Goal: Find specific page/section: Find specific page/section

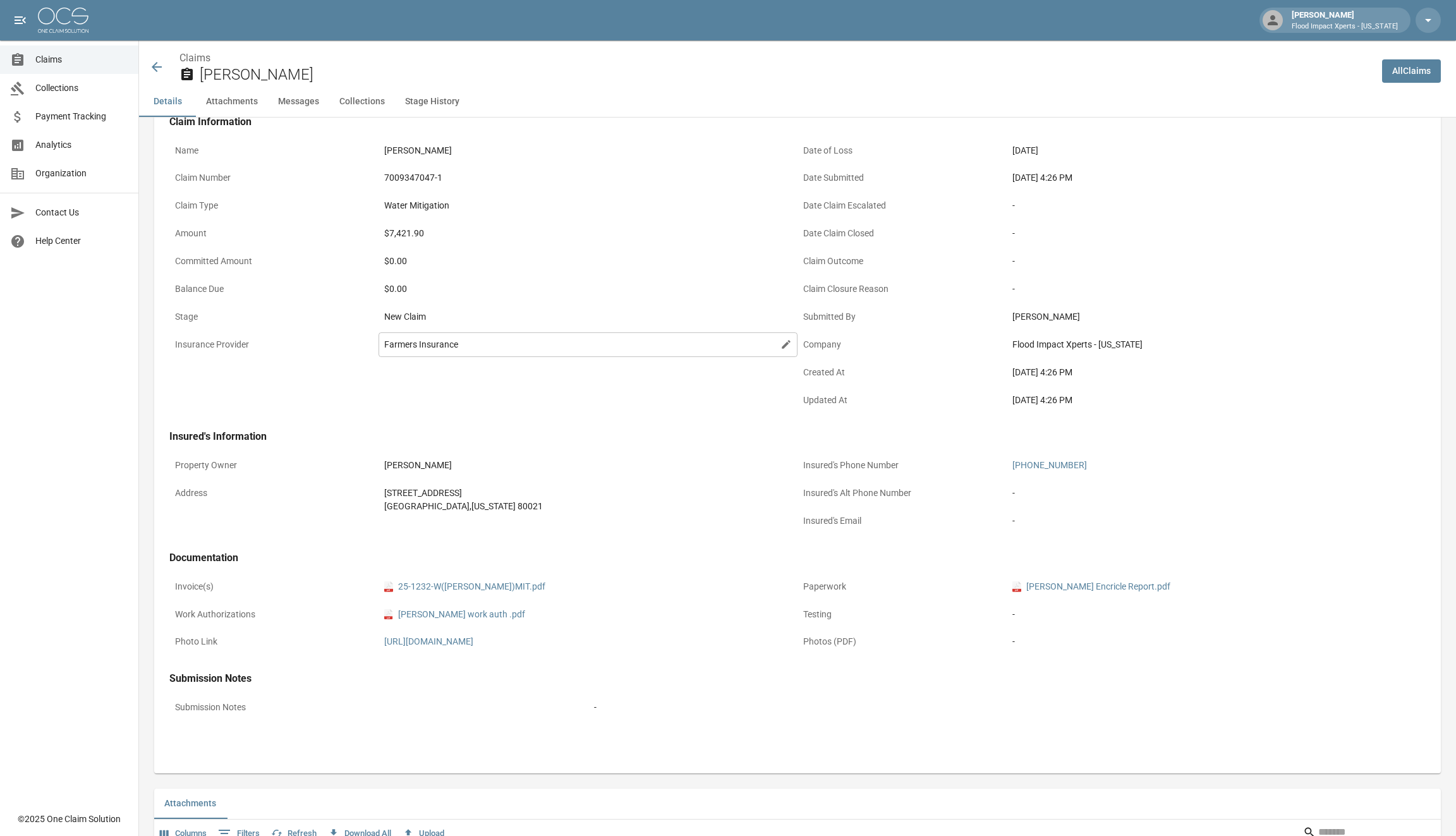
scroll to position [35, 0]
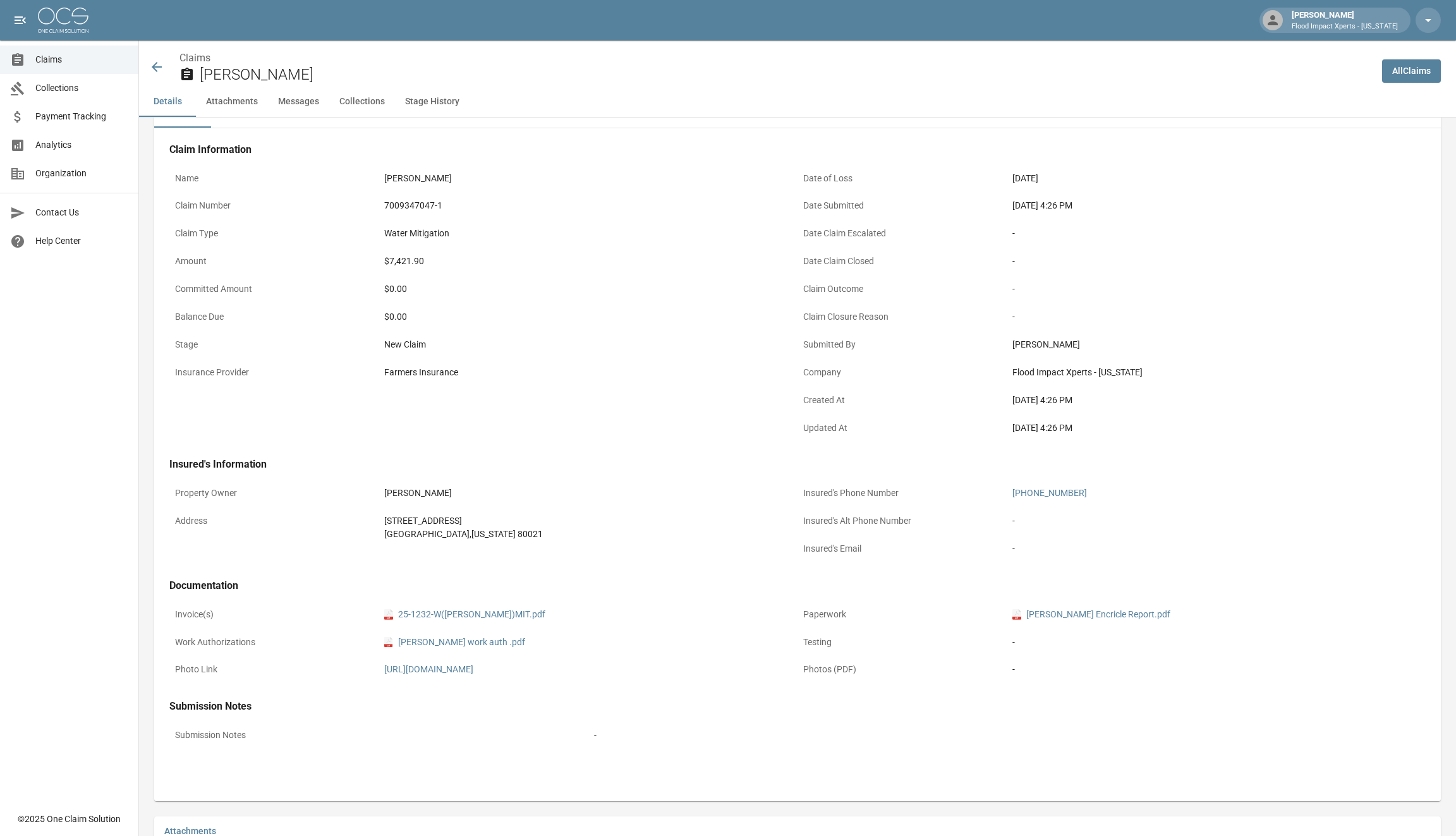
click at [86, 67] on link "Claims" at bounding box center [69, 60] width 139 height 29
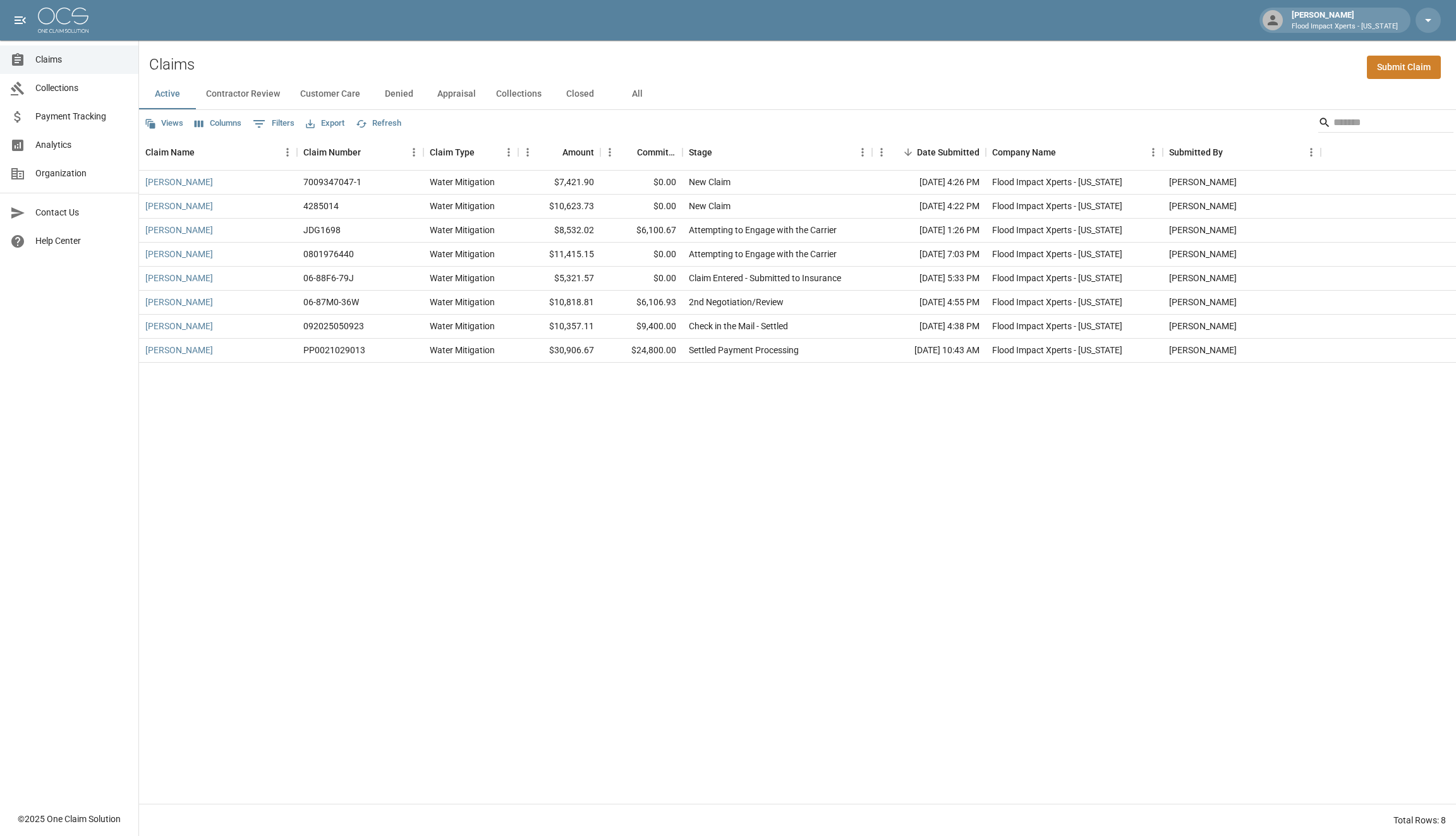
click at [470, 92] on button "Appraisal" at bounding box center [457, 94] width 59 height 30
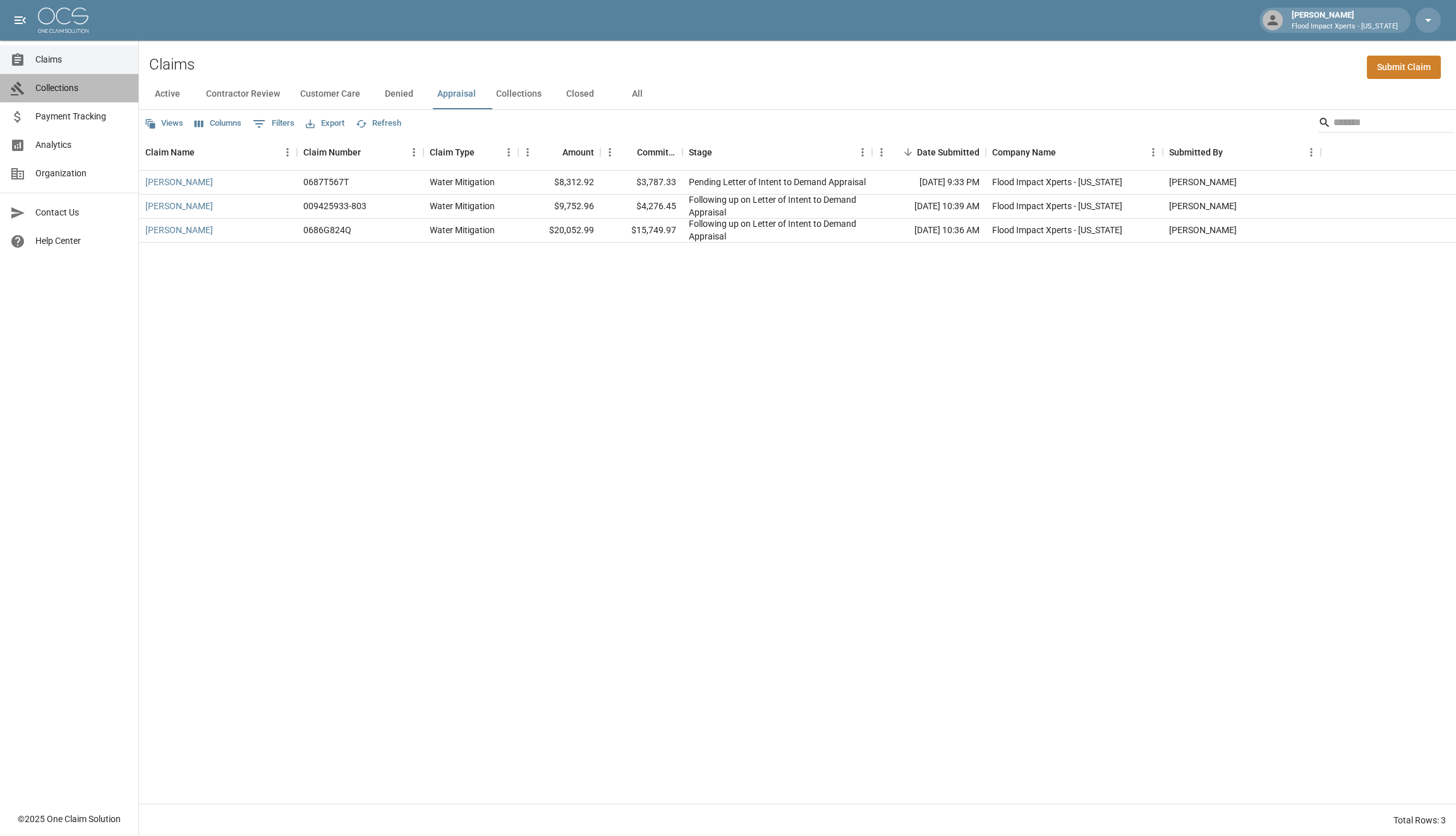
click at [75, 88] on span "Collections" at bounding box center [81, 88] width 93 height 14
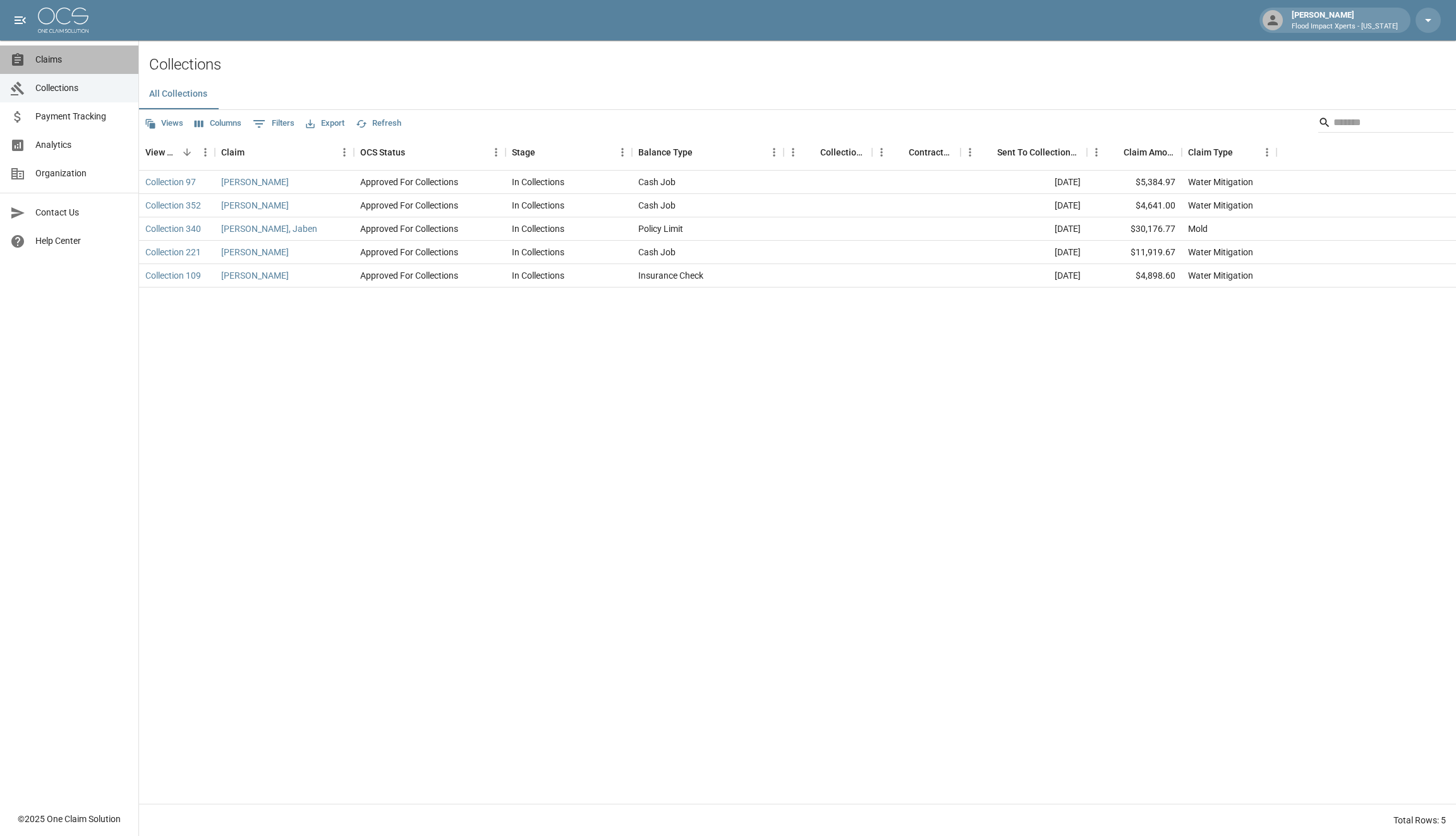
click at [81, 63] on span "Claims" at bounding box center [81, 60] width 93 height 14
